Goal: Information Seeking & Learning: Learn about a topic

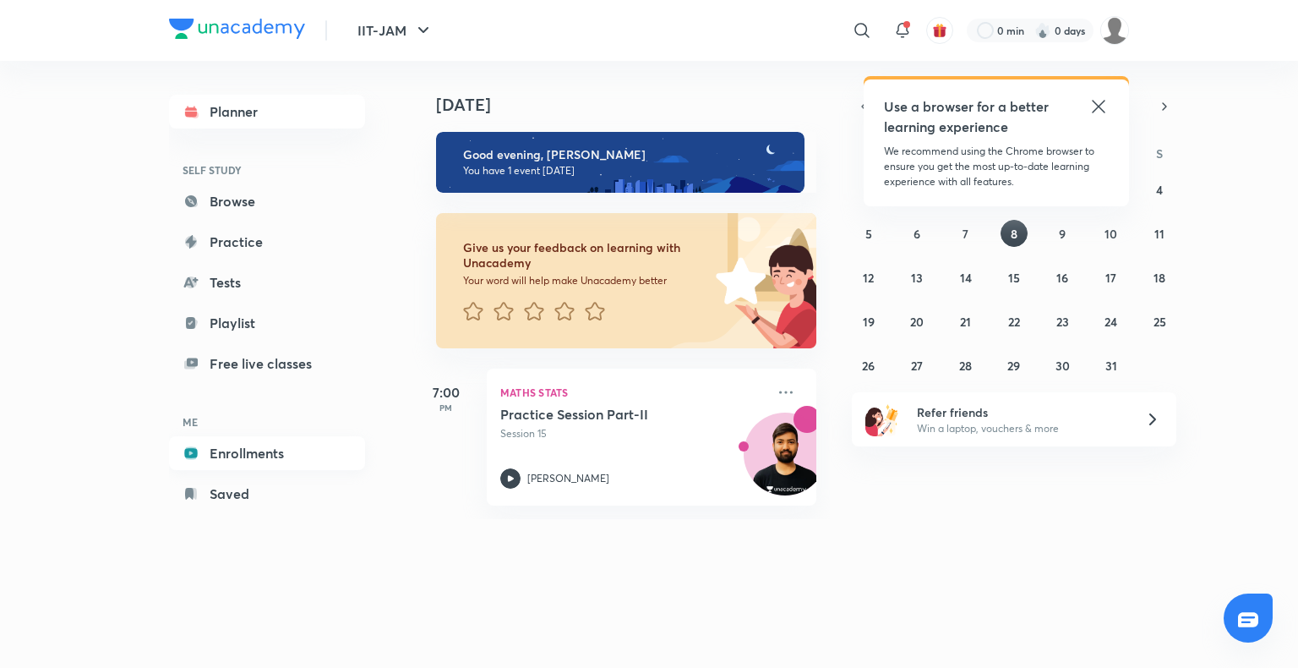
click at [272, 454] on link "Enrollments" at bounding box center [267, 453] width 196 height 34
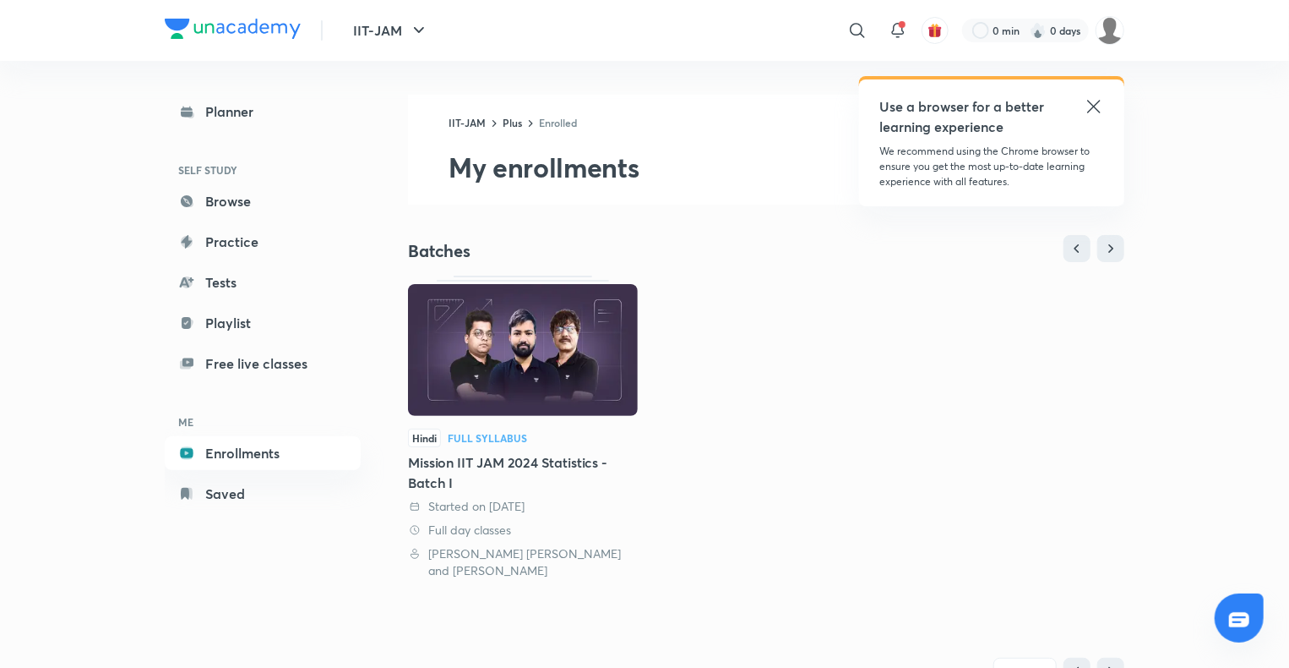
click at [916, 470] on div "Hindi Full Syllabus Mission IIT JAM 2024 Statistics - Batch I Started on [DATE]…" at bounding box center [766, 426] width 717 height 303
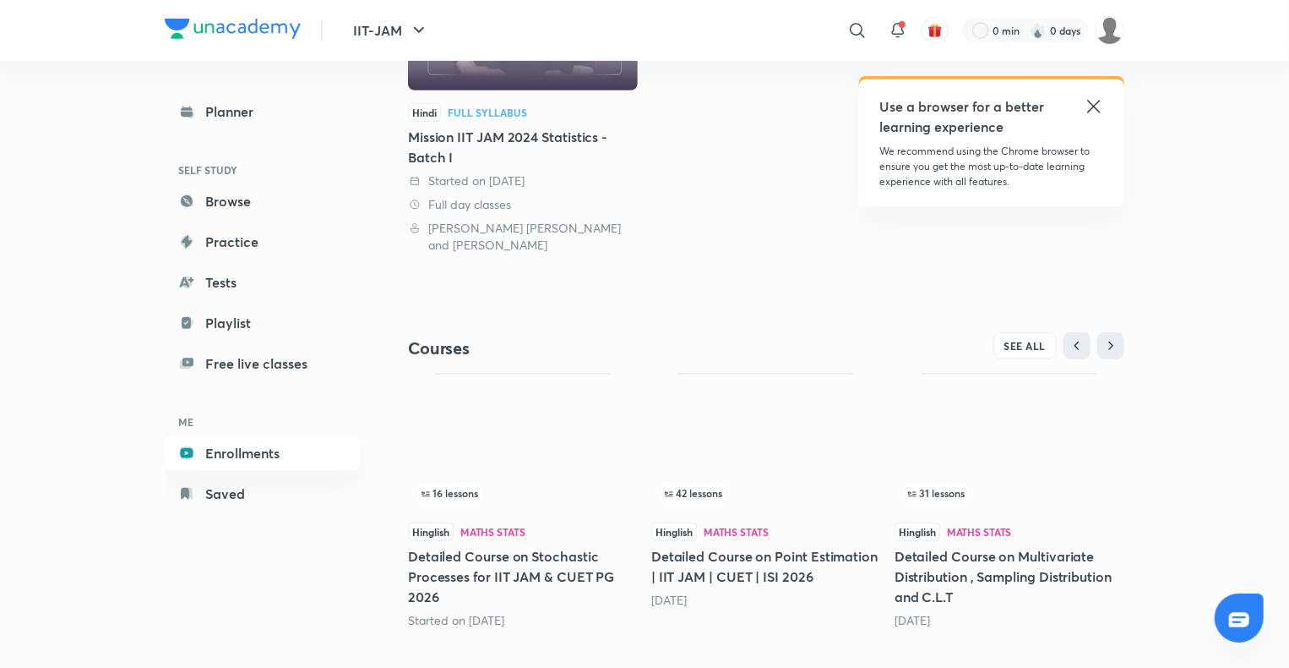
scroll to position [324, 0]
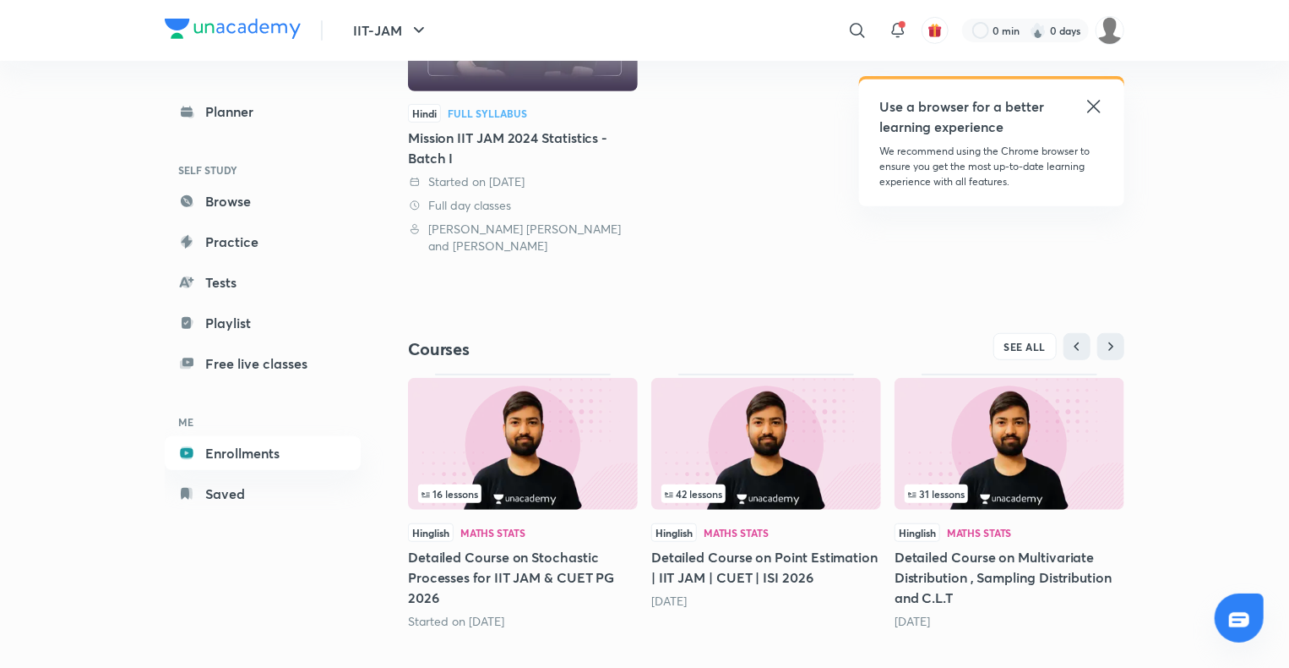
click at [548, 434] on img at bounding box center [523, 444] width 230 height 132
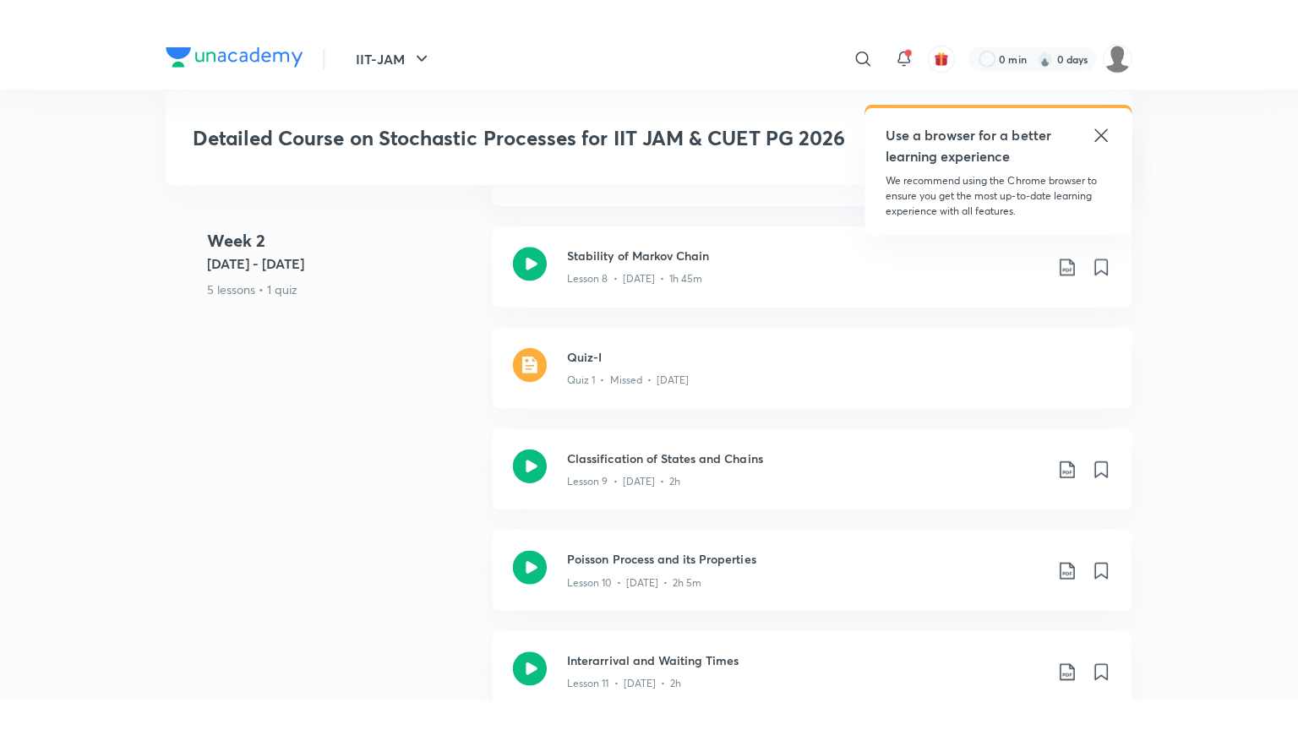
scroll to position [1707, 0]
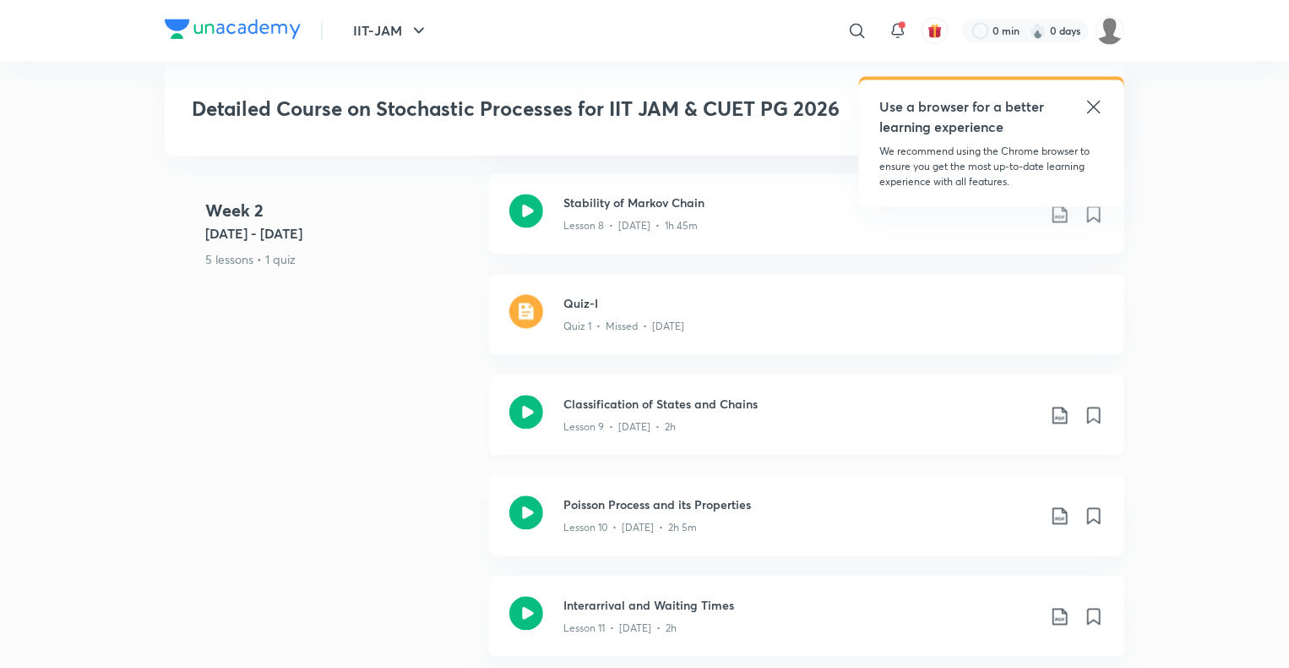
click at [673, 412] on div "Lesson 9 • [DATE] • 2h" at bounding box center [800, 423] width 473 height 22
